Goal: Register for event/course

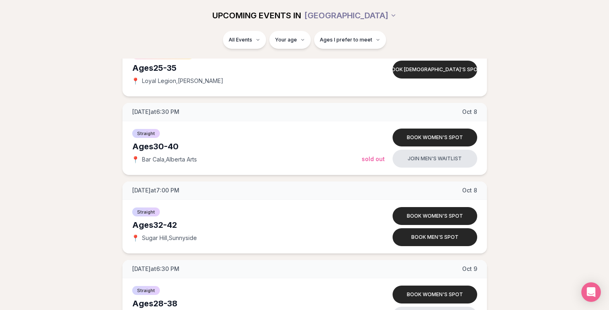
scroll to position [857, 0]
